Goal: Task Accomplishment & Management: Use online tool/utility

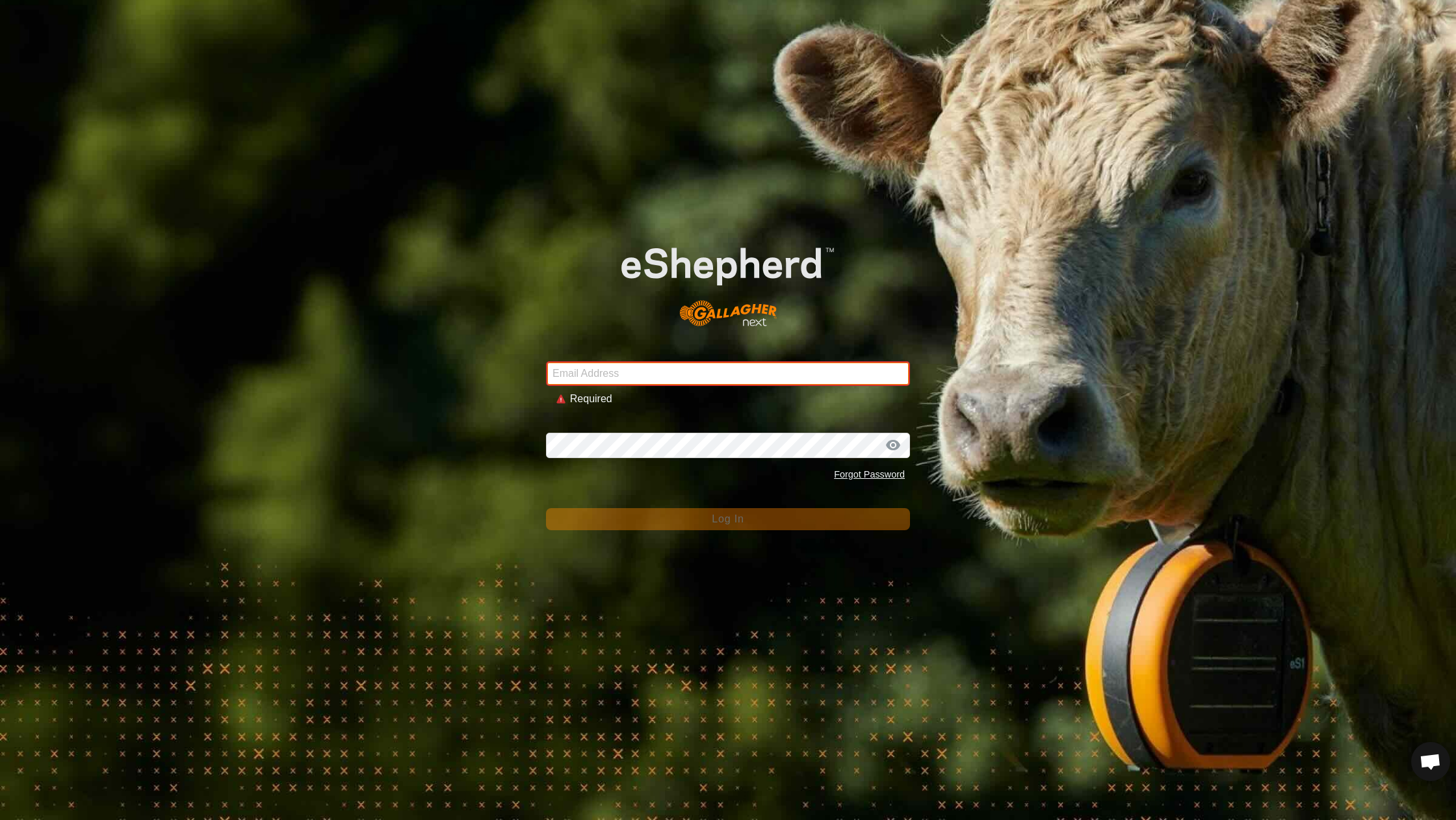
type input "[EMAIL_ADDRESS][DOMAIN_NAME]"
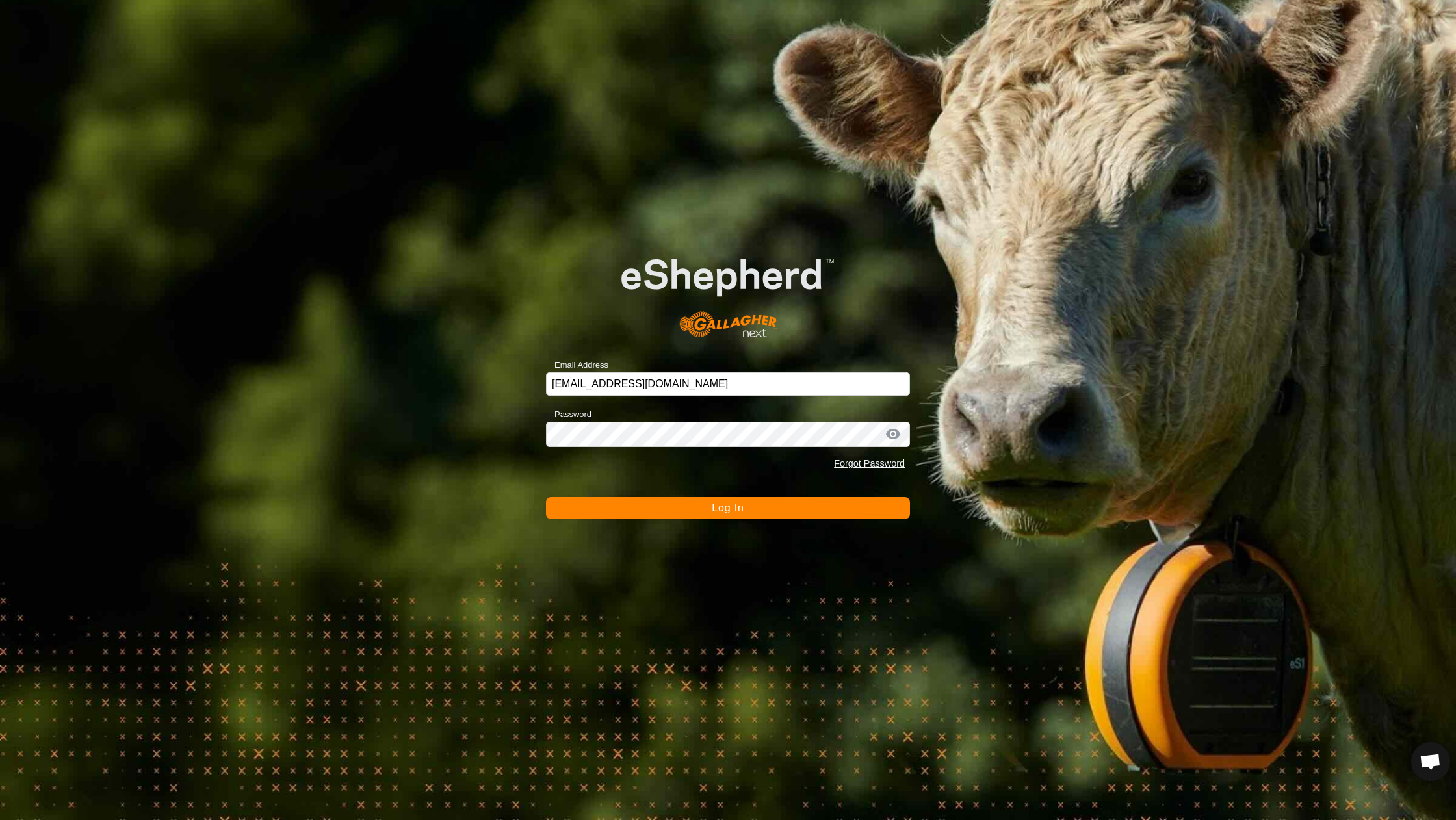
click at [698, 523] on div "Email Address [EMAIL_ADDRESS][DOMAIN_NAME] Password Forgot Password Log In" at bounding box center [728, 410] width 1456 height 820
click at [698, 512] on button "Log In" at bounding box center [728, 509] width 364 height 22
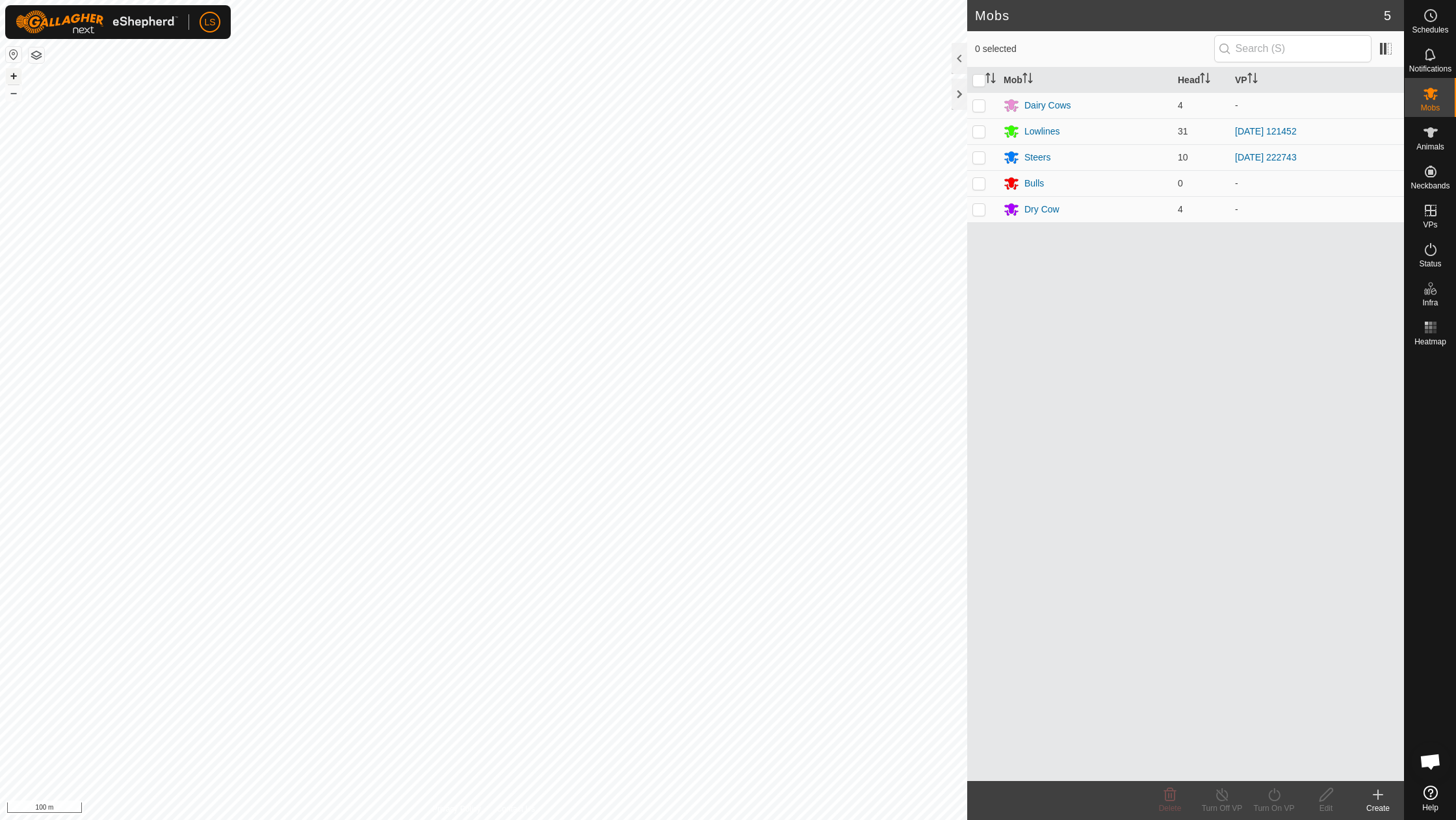
click at [14, 76] on button "+" at bounding box center [14, 76] width 16 height 16
click at [1434, 214] on icon at bounding box center [1431, 211] width 16 height 16
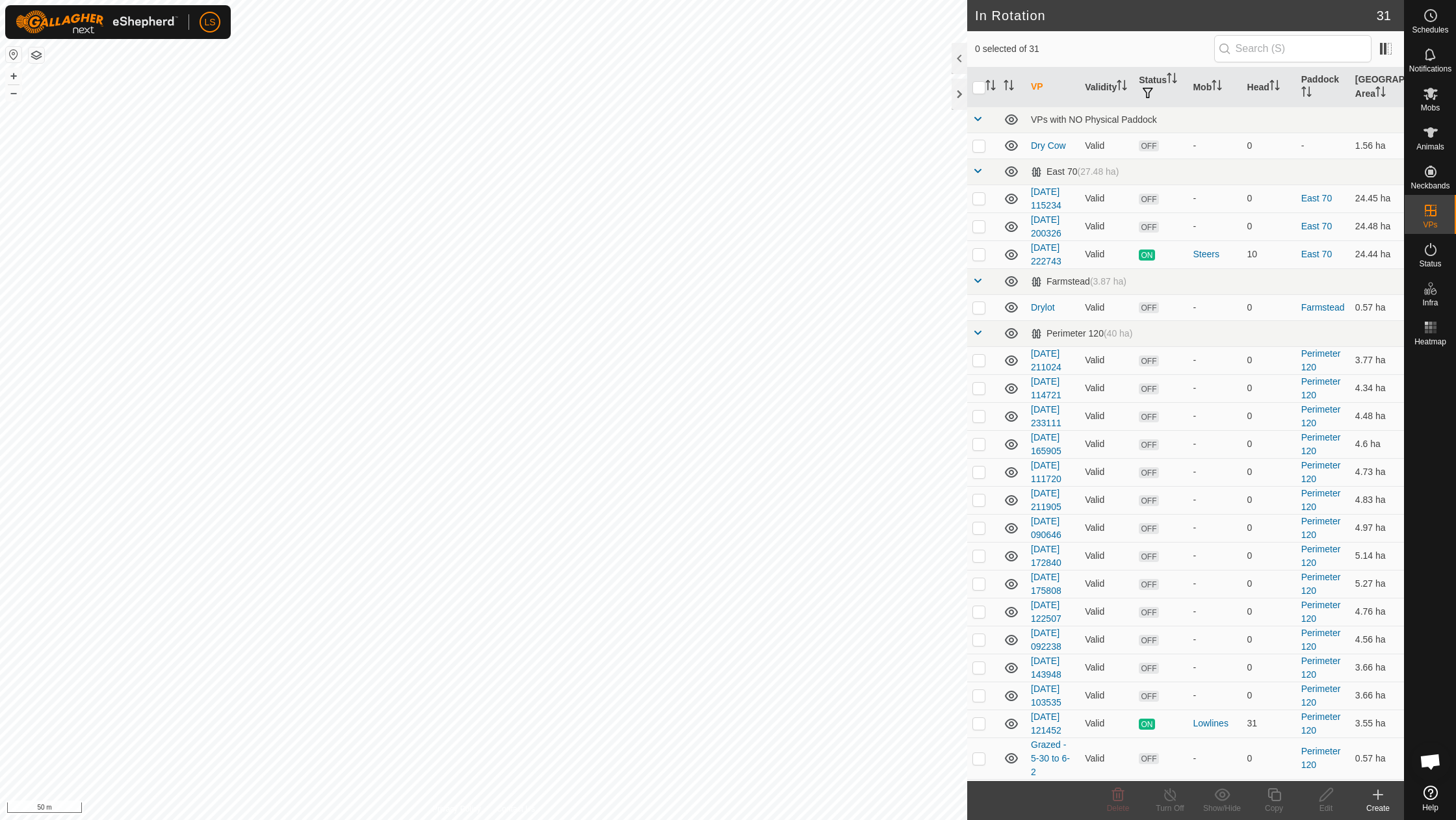
click at [1377, 800] on icon at bounding box center [1378, 795] width 16 height 16
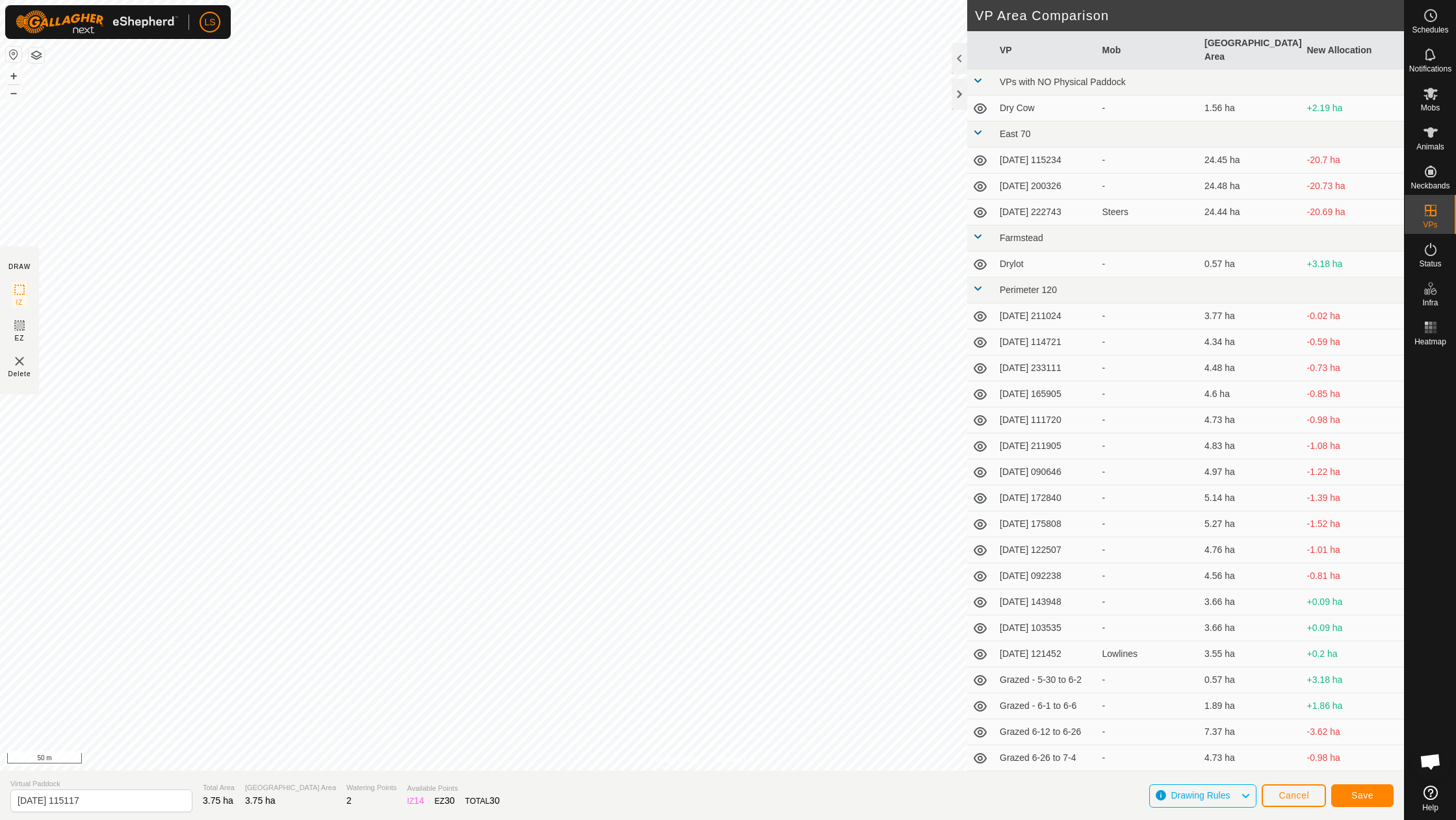
click at [1375, 793] on button "Save" at bounding box center [1362, 795] width 62 height 23
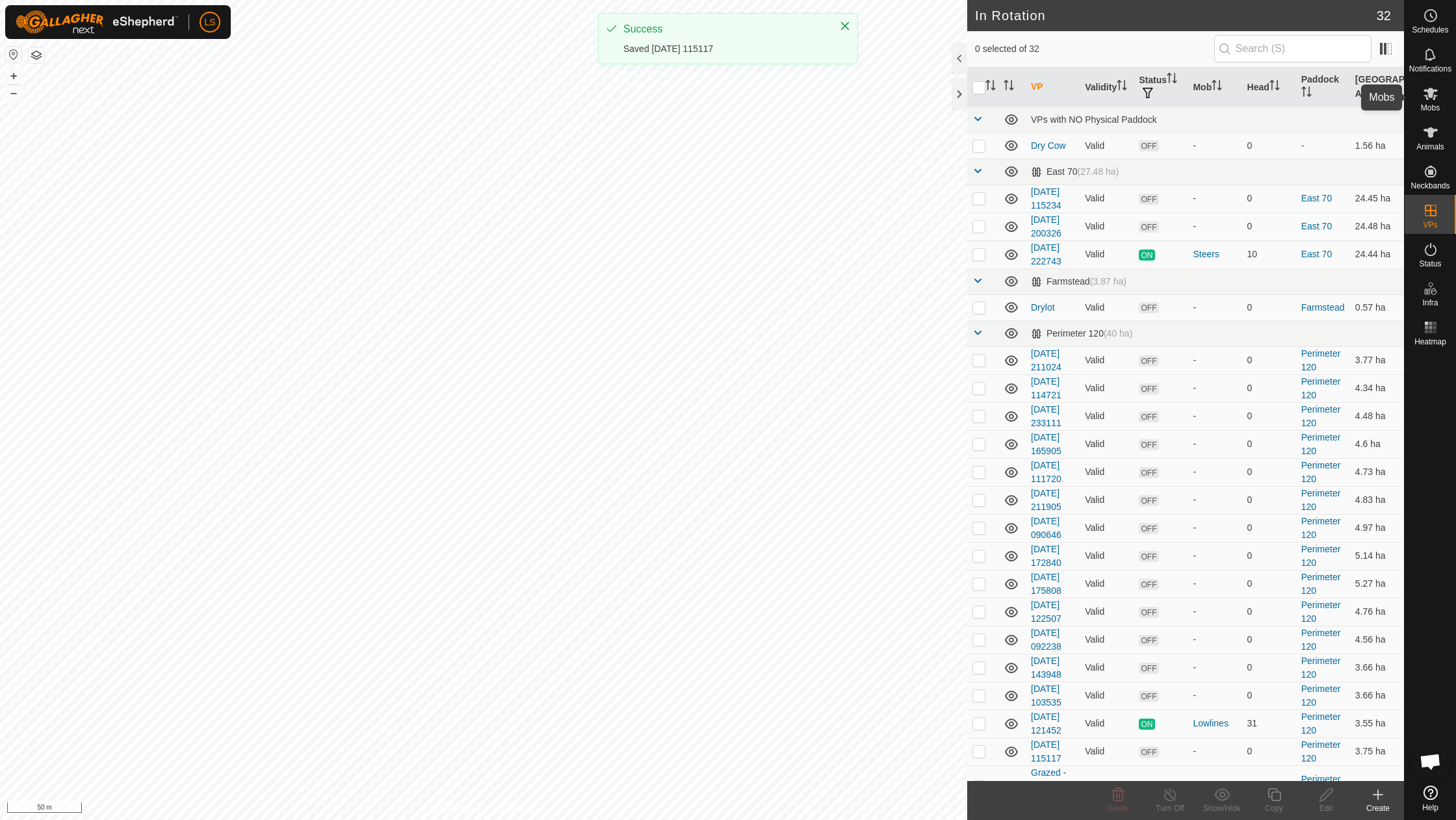
click at [1427, 99] on icon at bounding box center [1431, 94] width 14 height 13
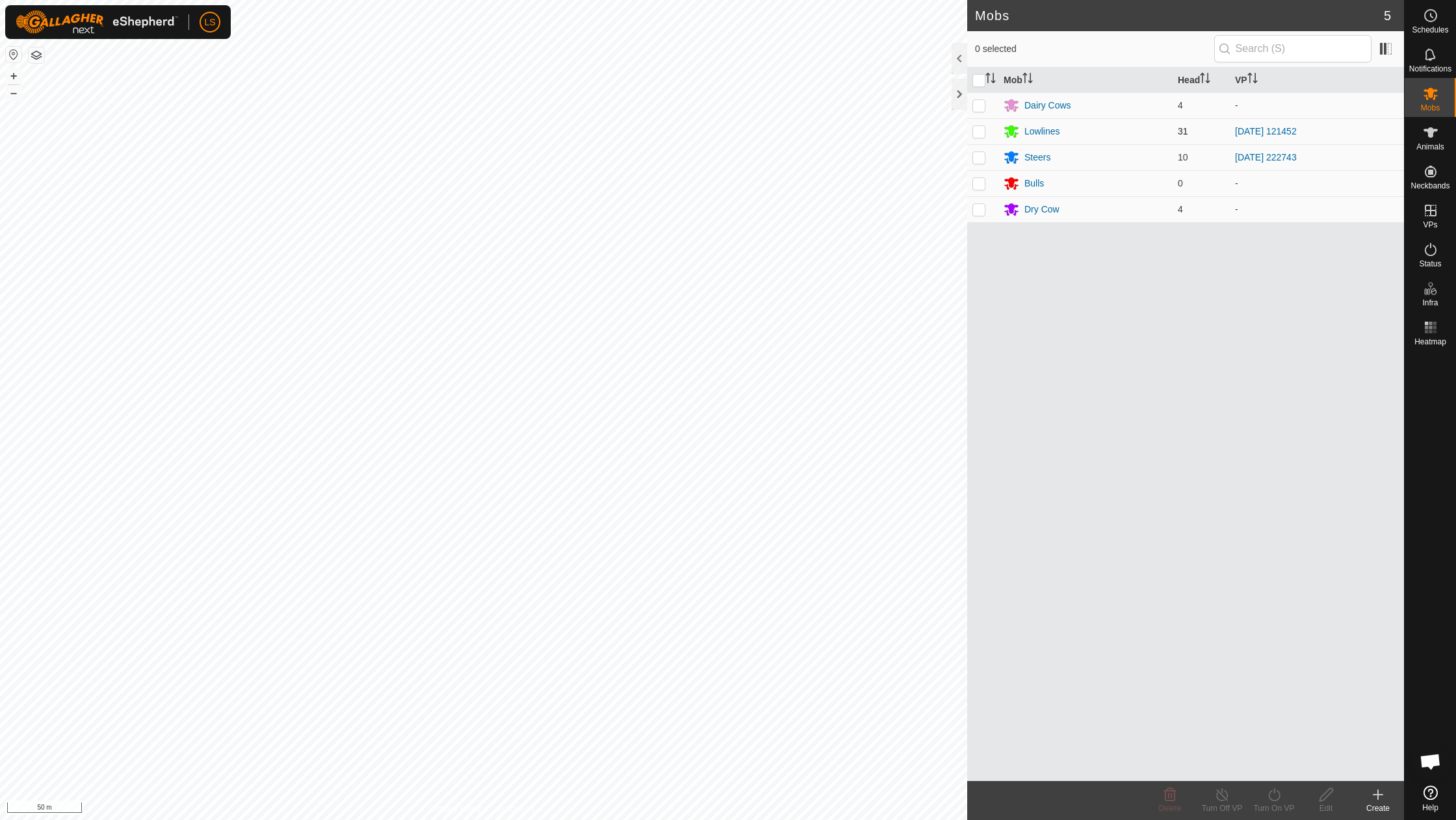
click at [978, 133] on p-checkbox at bounding box center [978, 131] width 13 height 10
checkbox input "true"
click at [1274, 789] on icon at bounding box center [1273, 795] width 12 height 13
click at [1276, 763] on link "Now" at bounding box center [1313, 766] width 129 height 26
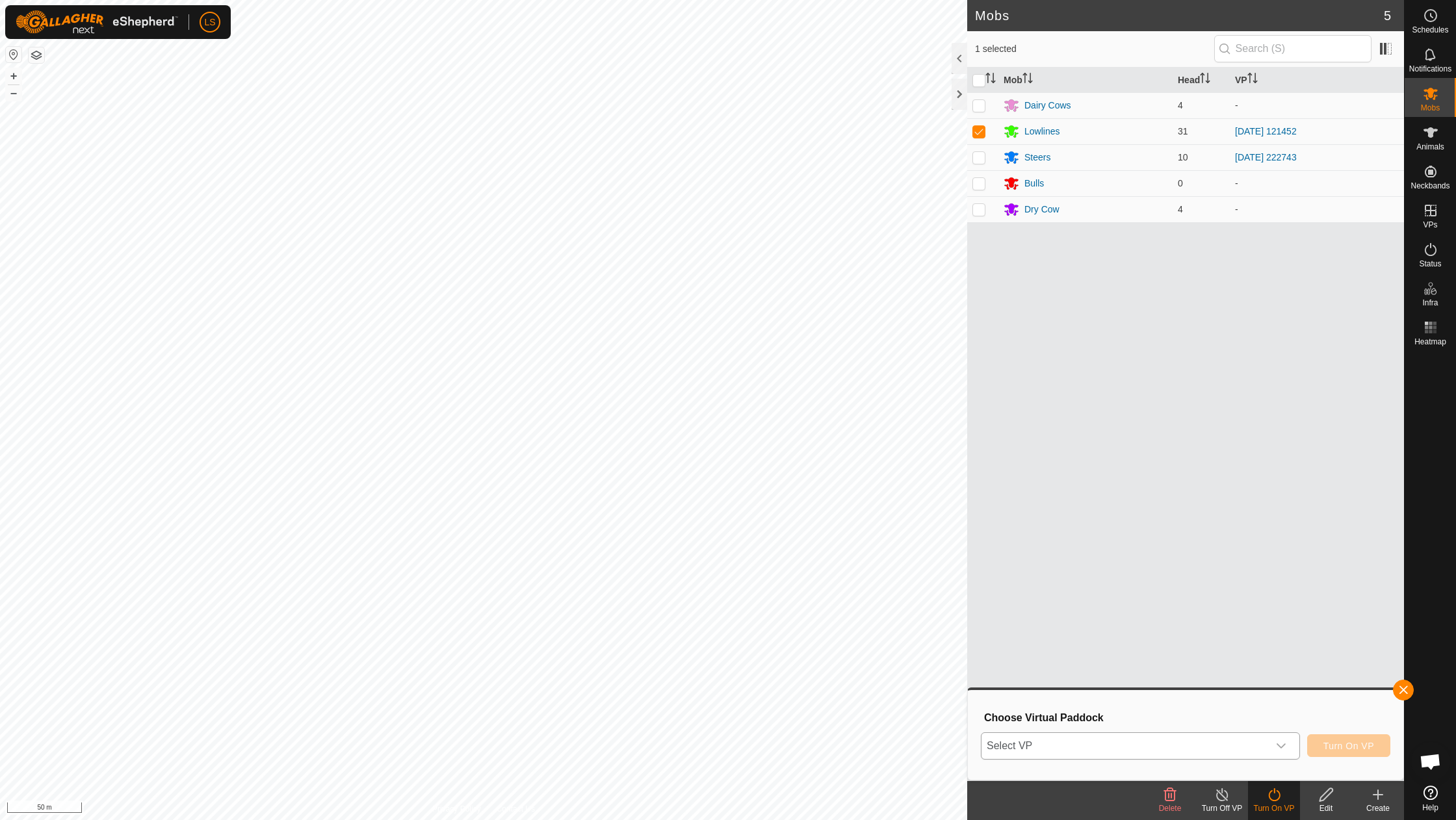
click at [1284, 734] on div "dropdown trigger" at bounding box center [1280, 745] width 26 height 26
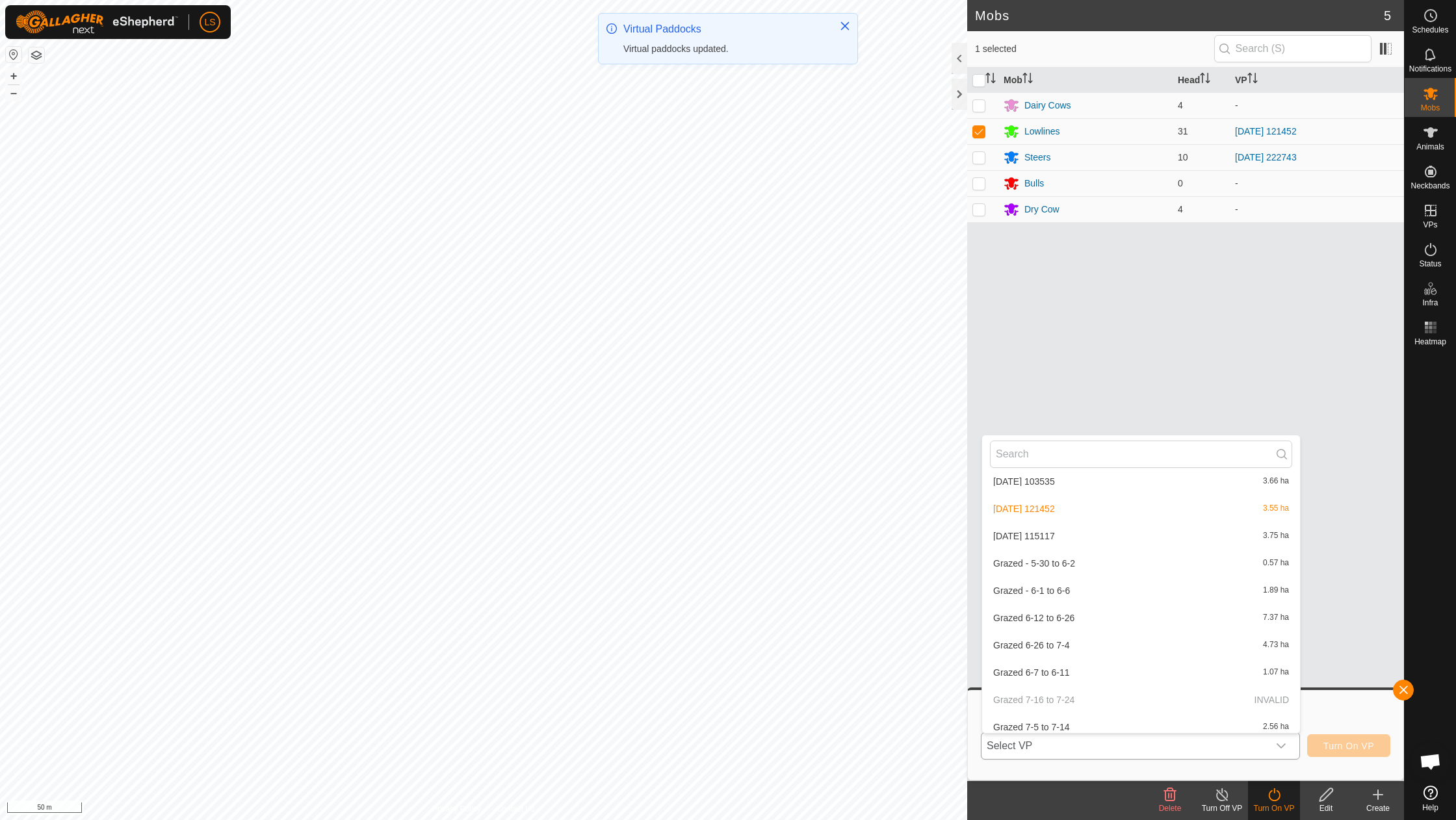
scroll to position [586, 0]
click at [1064, 529] on li "[DATE] 115117 3.75 ha" at bounding box center [1141, 539] width 318 height 26
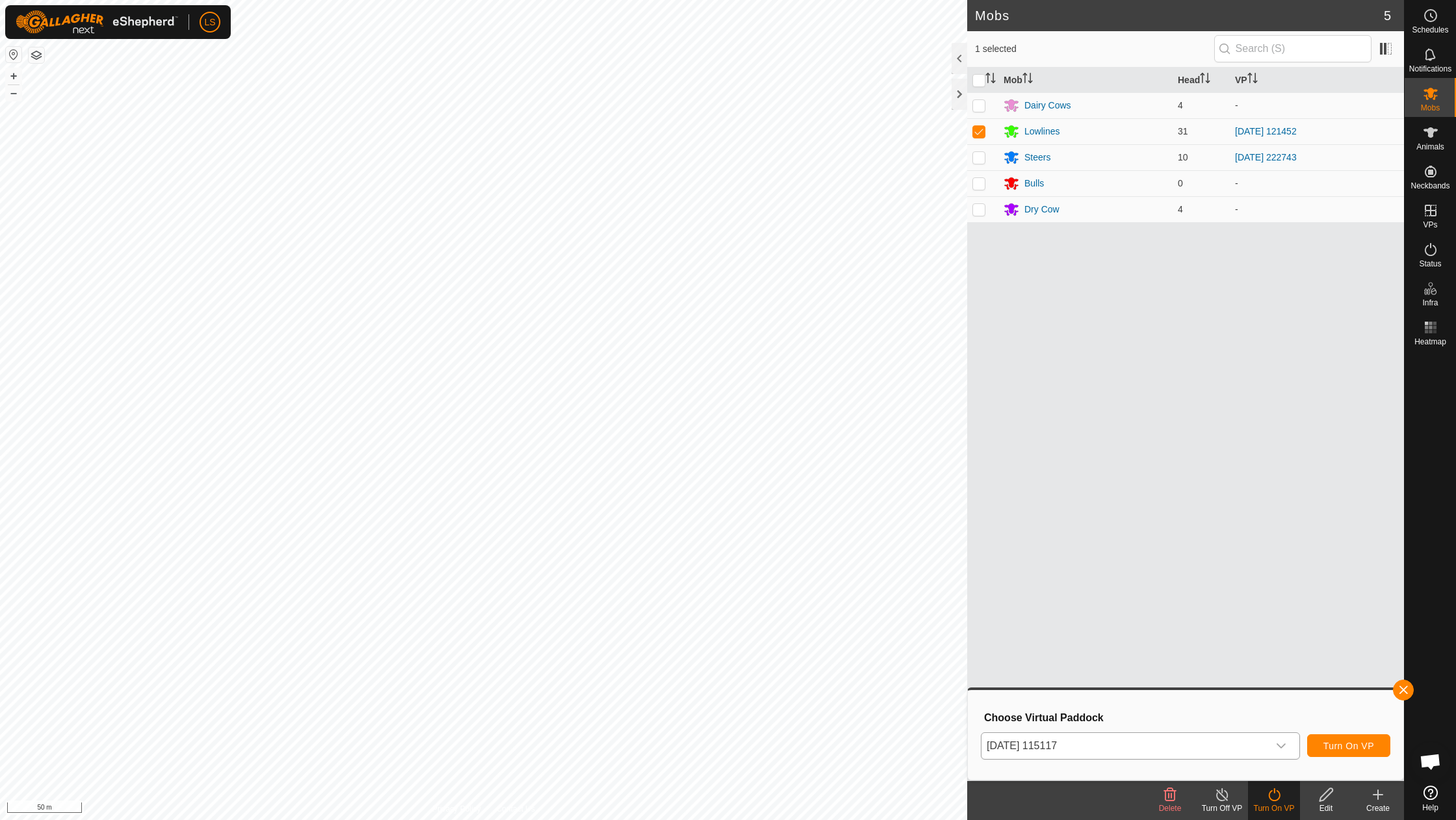
click at [1356, 747] on span "Turn On VP" at bounding box center [1349, 745] width 51 height 10
